Goal: Task Accomplishment & Management: Manage account settings

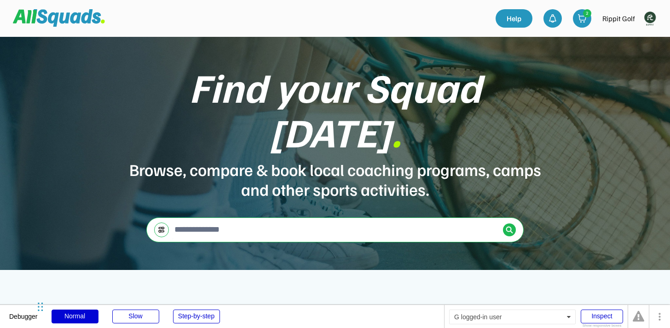
click at [650, 17] on img at bounding box center [650, 18] width 18 height 18
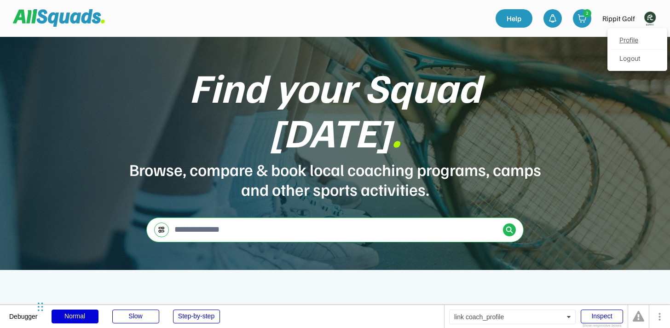
click at [633, 41] on link "Profile" at bounding box center [637, 40] width 54 height 18
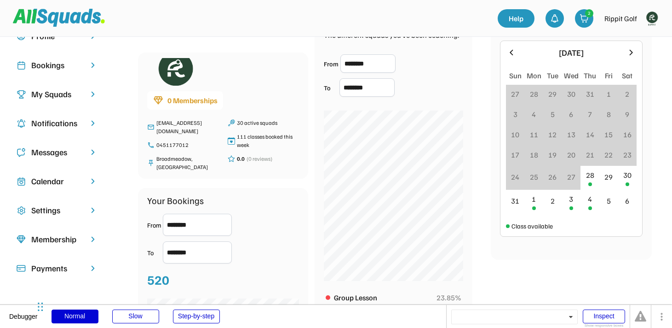
scroll to position [50, 0]
click at [64, 68] on div "Bookings" at bounding box center [57, 65] width 52 height 12
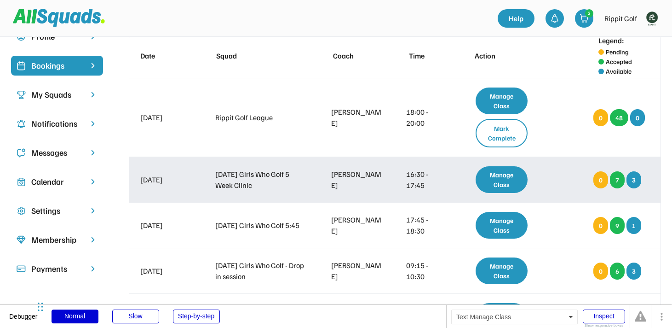
click at [504, 184] on div "Manage Class" at bounding box center [502, 179] width 52 height 27
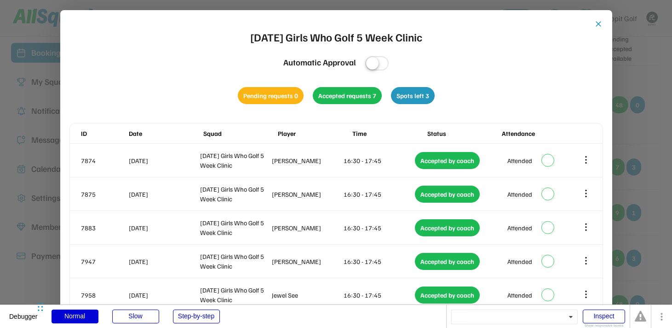
scroll to position [52, 0]
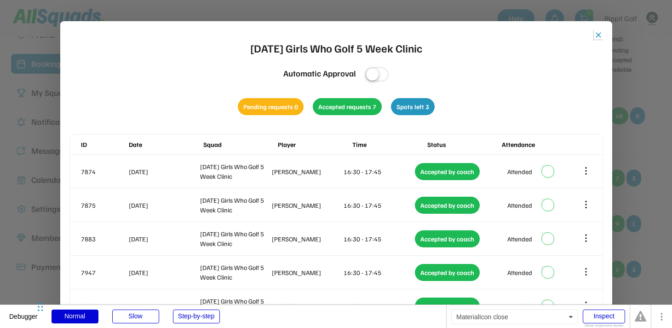
click at [595, 36] on button "close" at bounding box center [598, 34] width 9 height 9
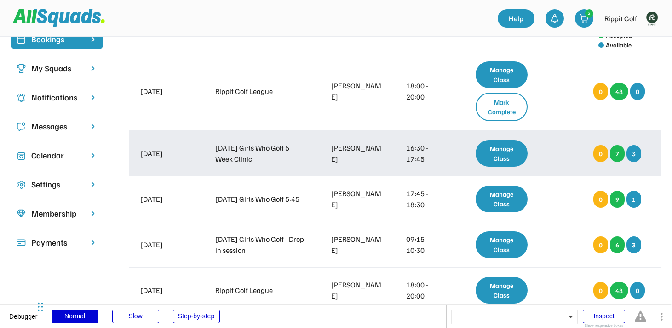
scroll to position [81, 0]
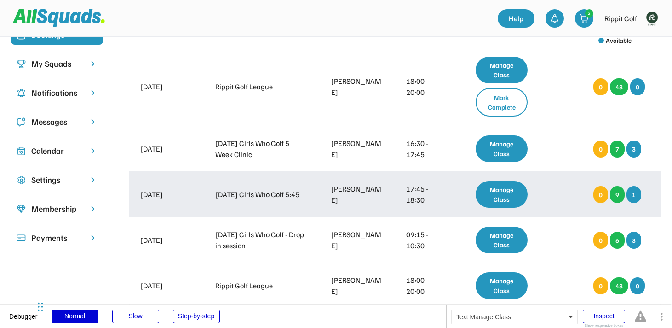
click at [492, 188] on div "Manage Class" at bounding box center [502, 194] width 52 height 27
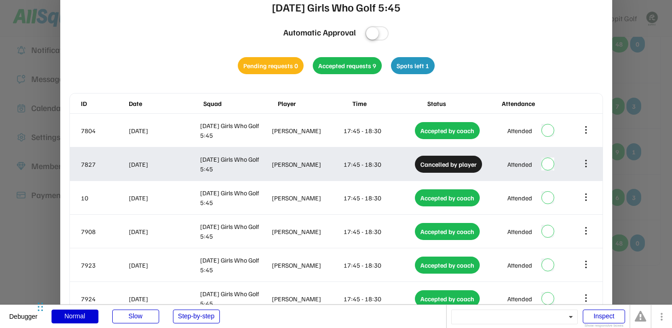
scroll to position [125, 0]
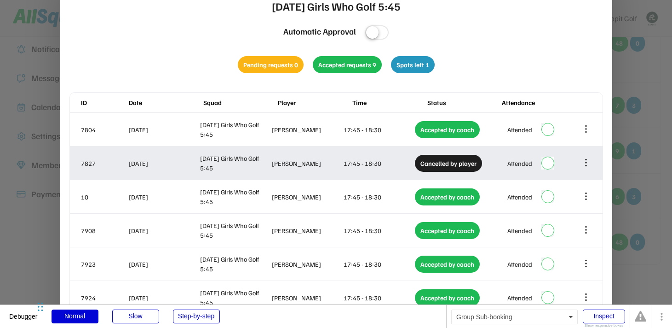
click at [464, 162] on div "Cancelled by player" at bounding box center [448, 163] width 67 height 17
click at [582, 163] on icon at bounding box center [586, 162] width 10 height 10
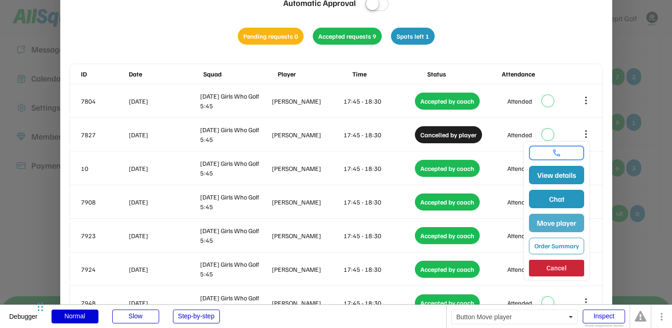
scroll to position [156, 0]
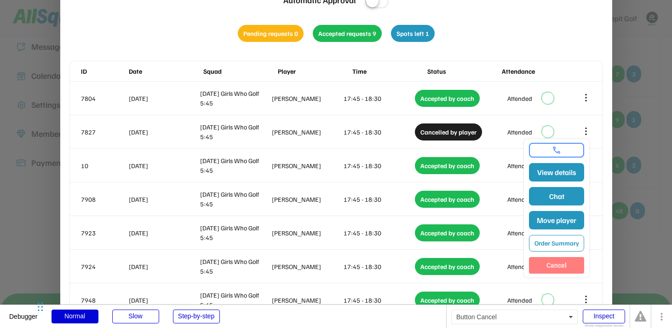
click at [563, 261] on button "Cancel" at bounding box center [556, 265] width 55 height 17
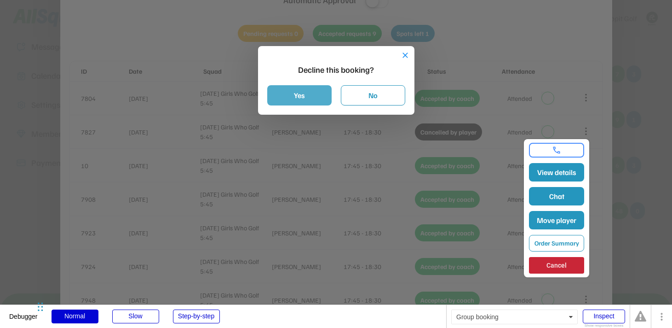
click at [315, 99] on button "Yes" at bounding box center [299, 95] width 64 height 20
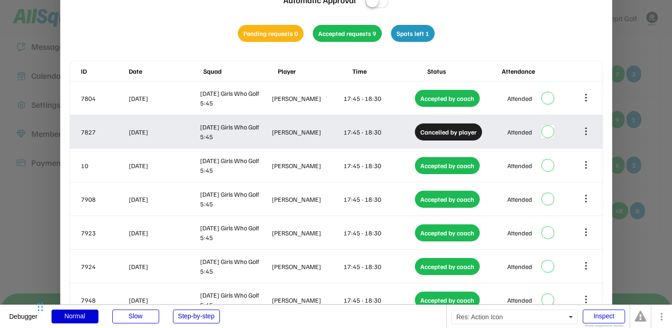
click at [584, 133] on icon at bounding box center [586, 131] width 10 height 10
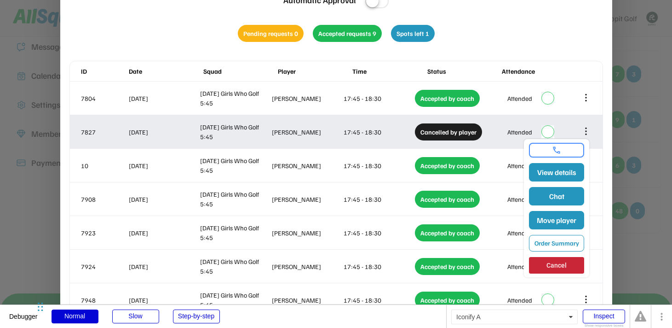
click at [587, 132] on icon at bounding box center [586, 131] width 10 height 10
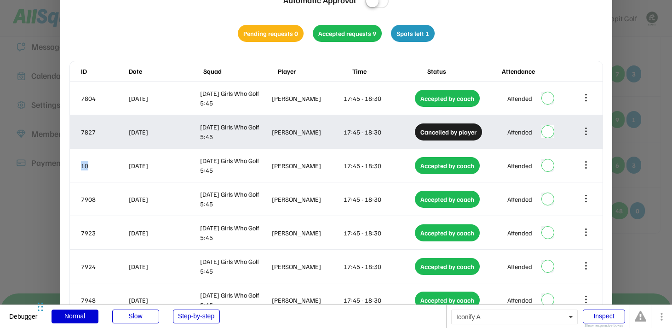
click at [587, 132] on icon at bounding box center [586, 131] width 10 height 10
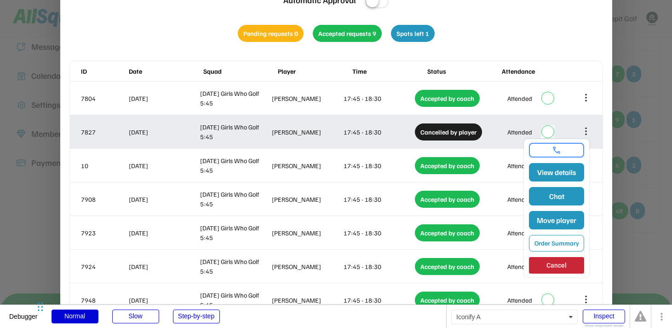
click at [587, 132] on icon at bounding box center [586, 131] width 10 height 10
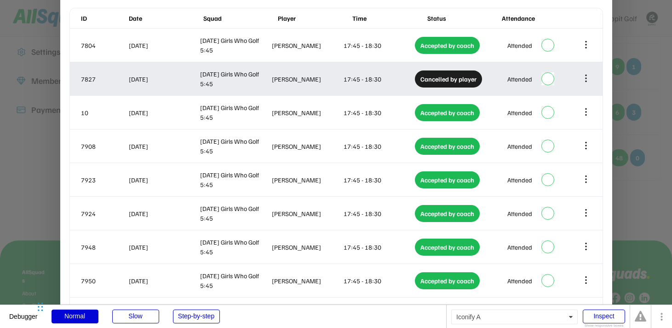
scroll to position [210, 0]
